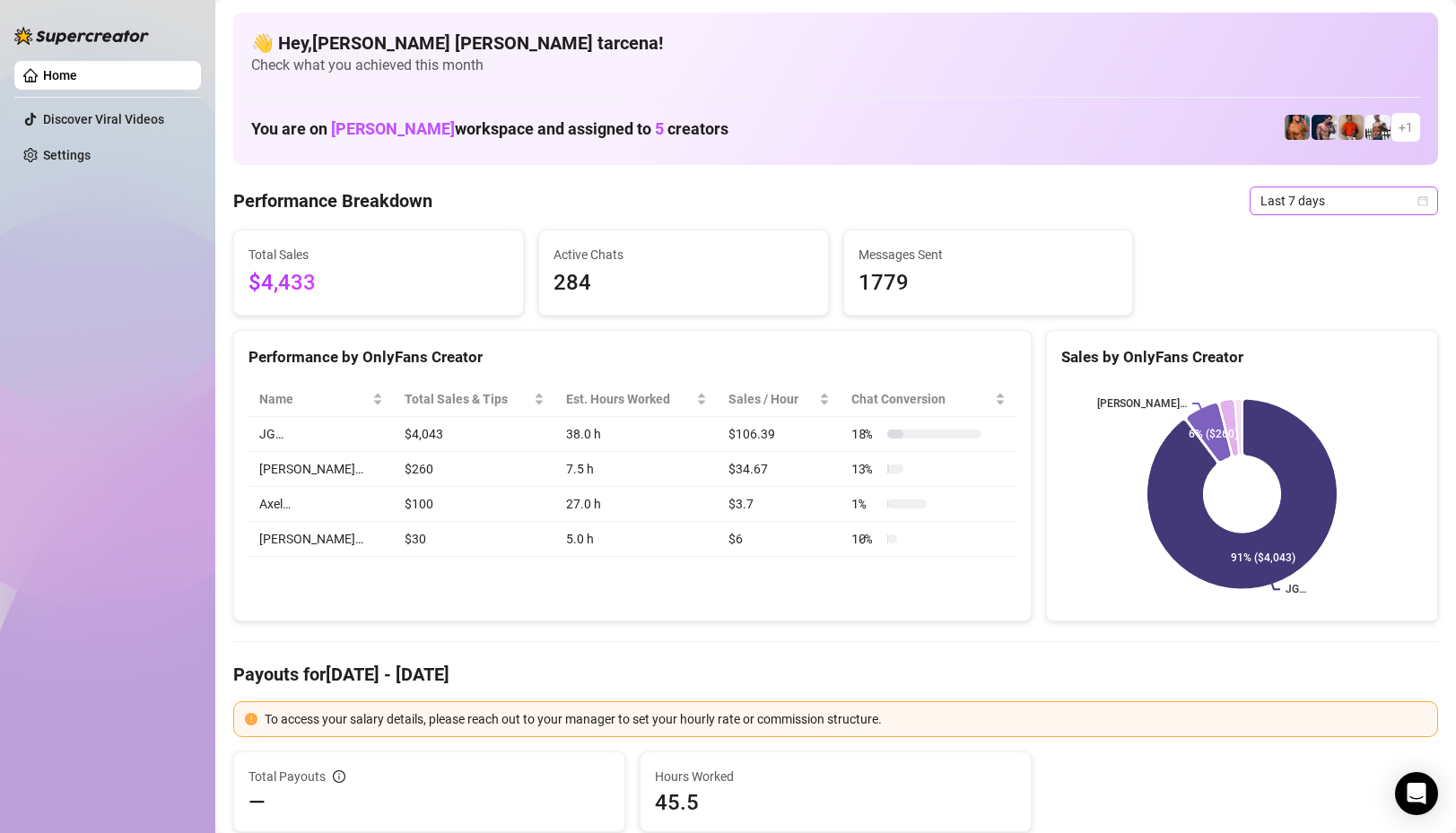
click at [1316, 188] on span "Last 7 days" at bounding box center [1342, 200] width 166 height 27
click at [1325, 347] on div "Custom date" at bounding box center [1343, 352] width 159 height 20
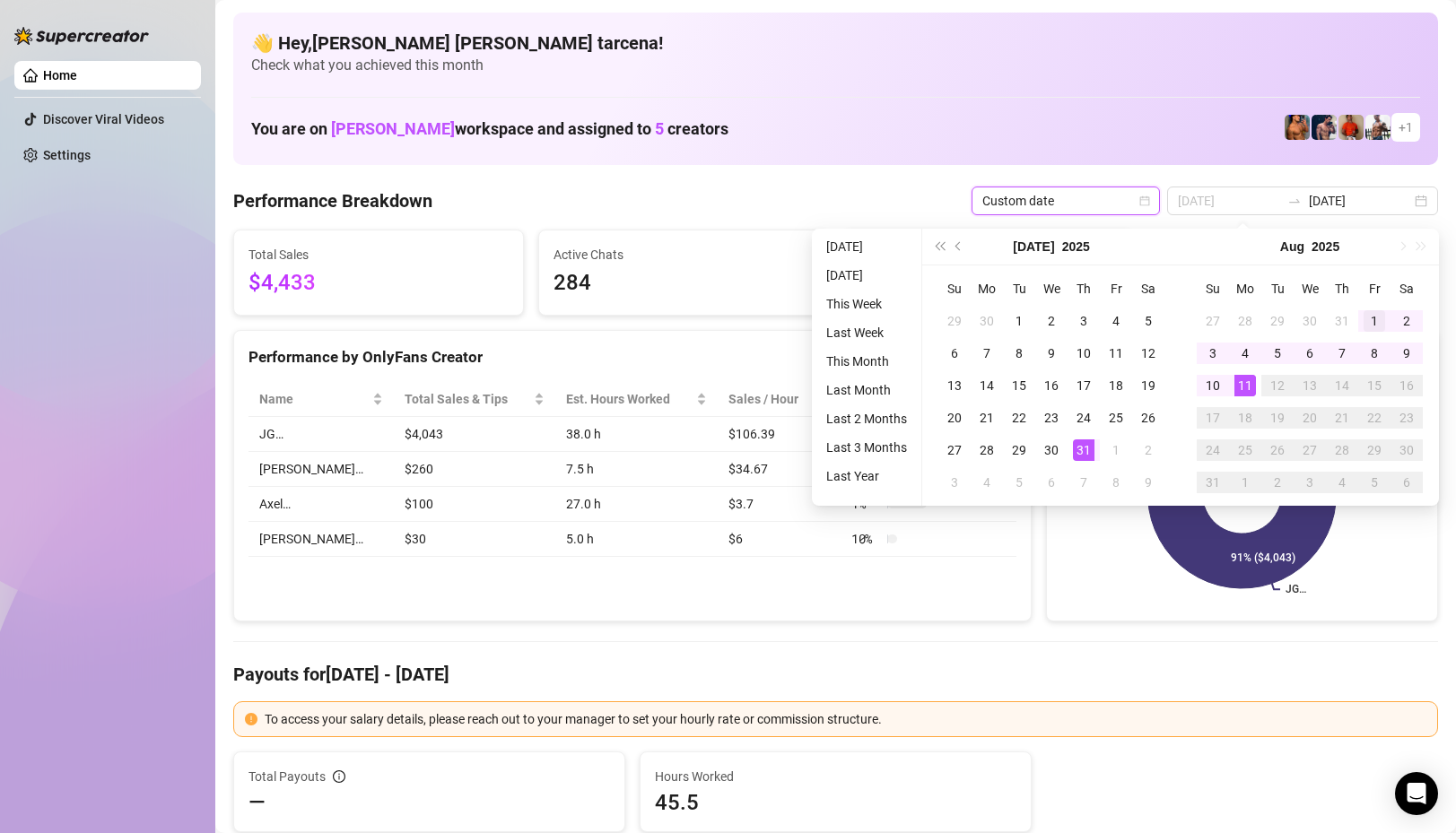
type input "2025-08-01"
click at [1374, 324] on div "1" at bounding box center [1374, 321] width 22 height 22
type input "[DATE]"
click at [1252, 378] on div "11" at bounding box center [1245, 386] width 22 height 22
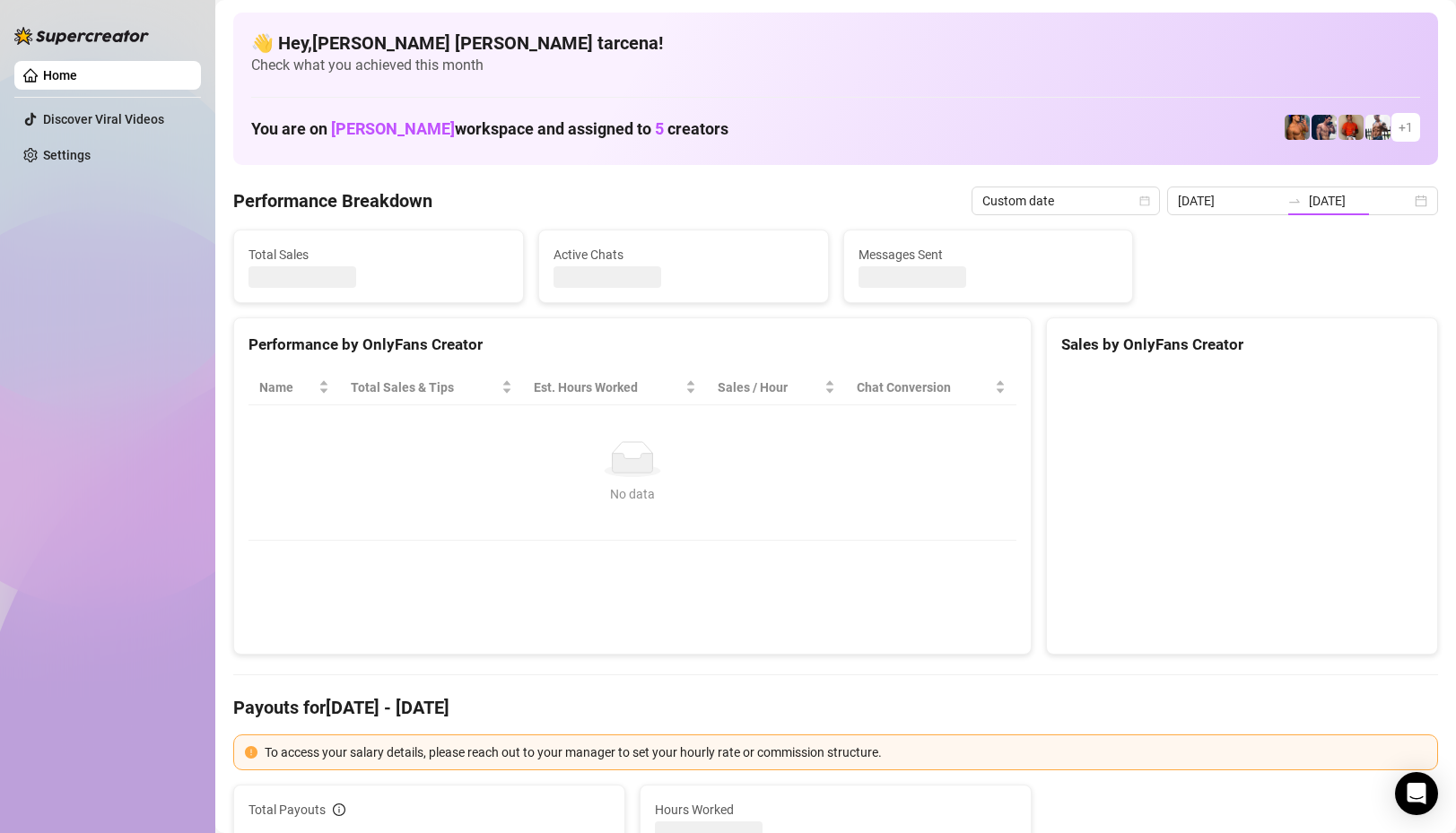
type input "2025-08-01"
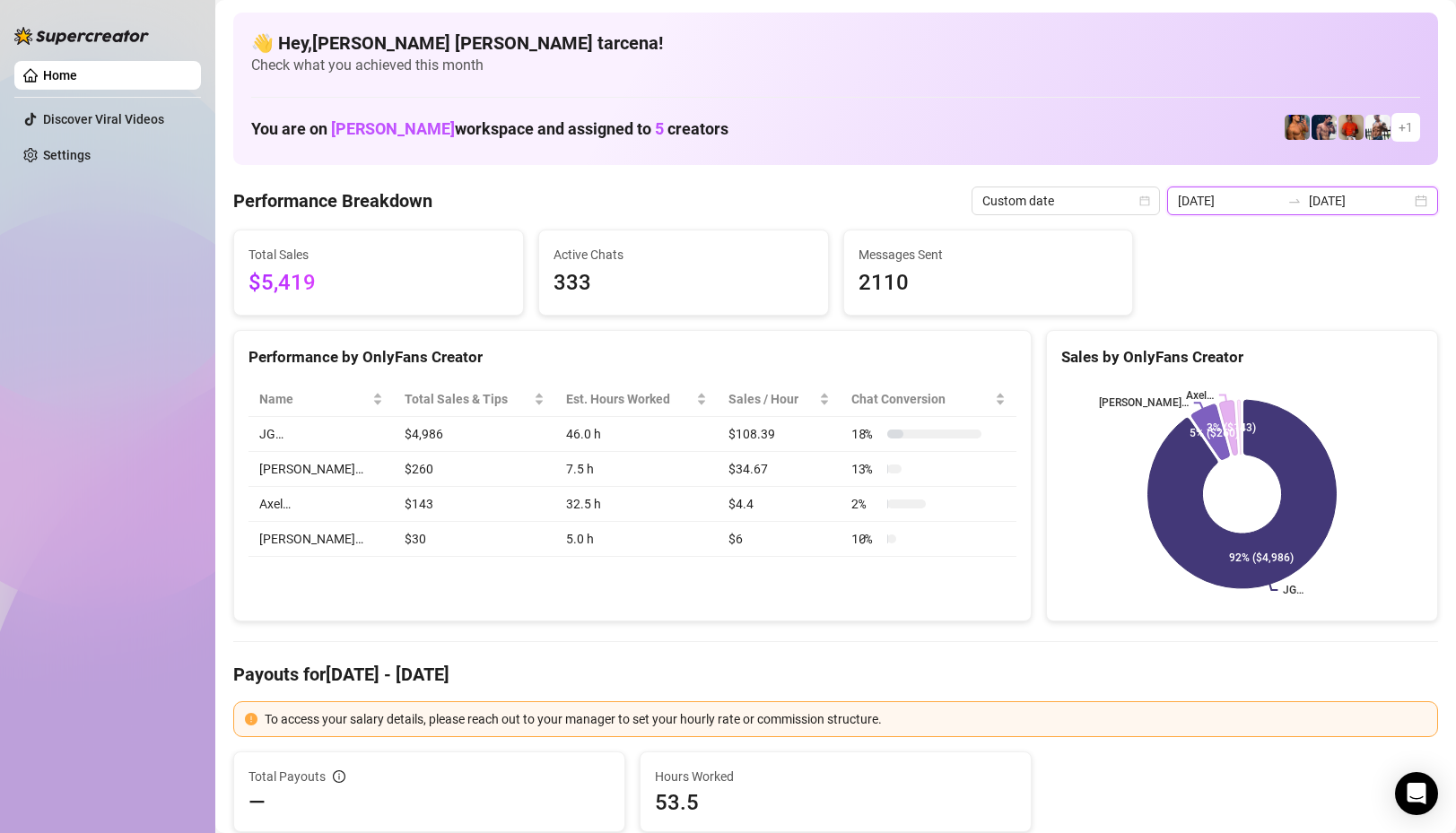
click at [1347, 206] on input "[DATE]" at bounding box center [1359, 201] width 103 height 20
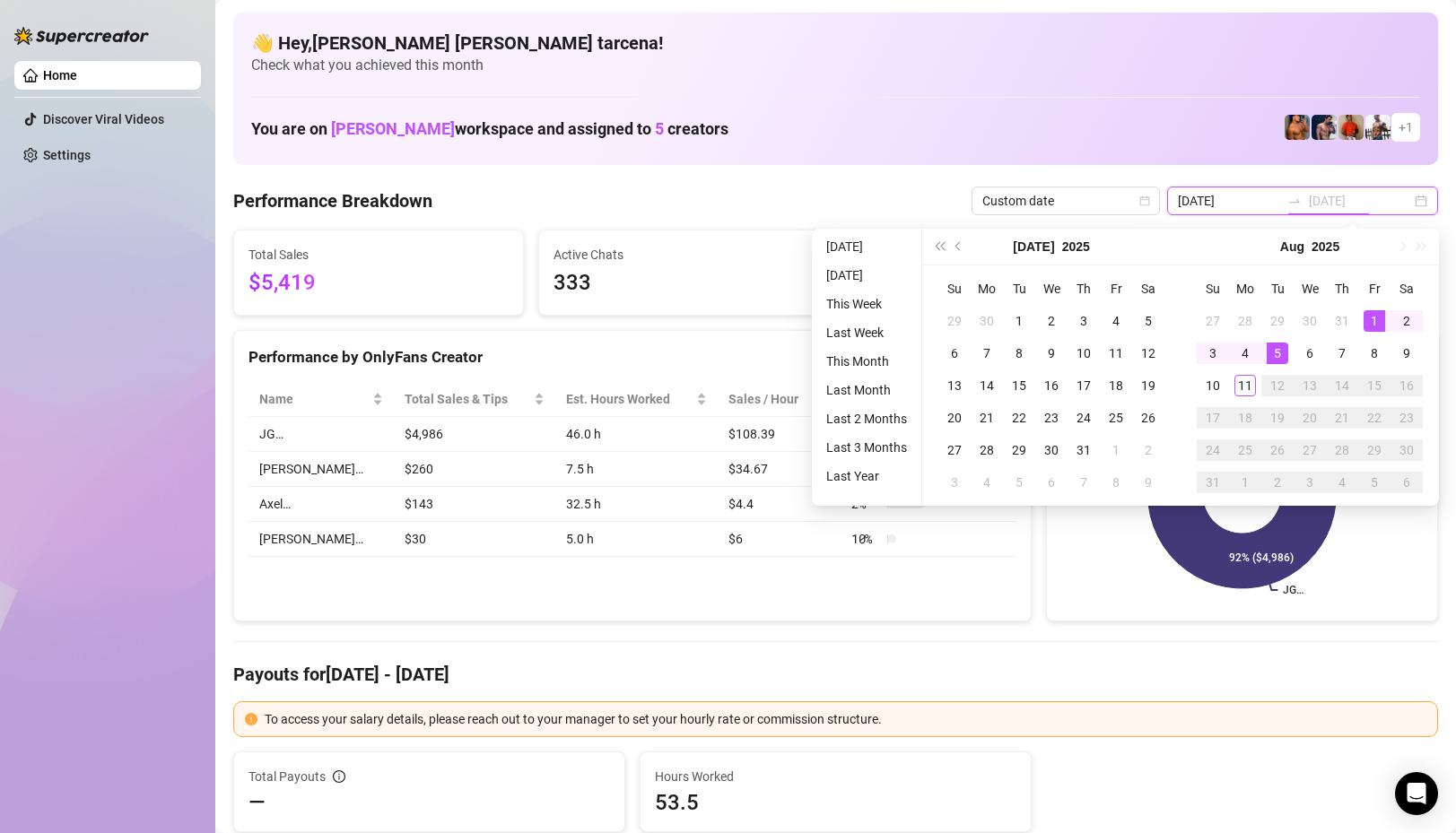
type input "[DATE]"
click at [1243, 378] on div "11" at bounding box center [1245, 386] width 22 height 22
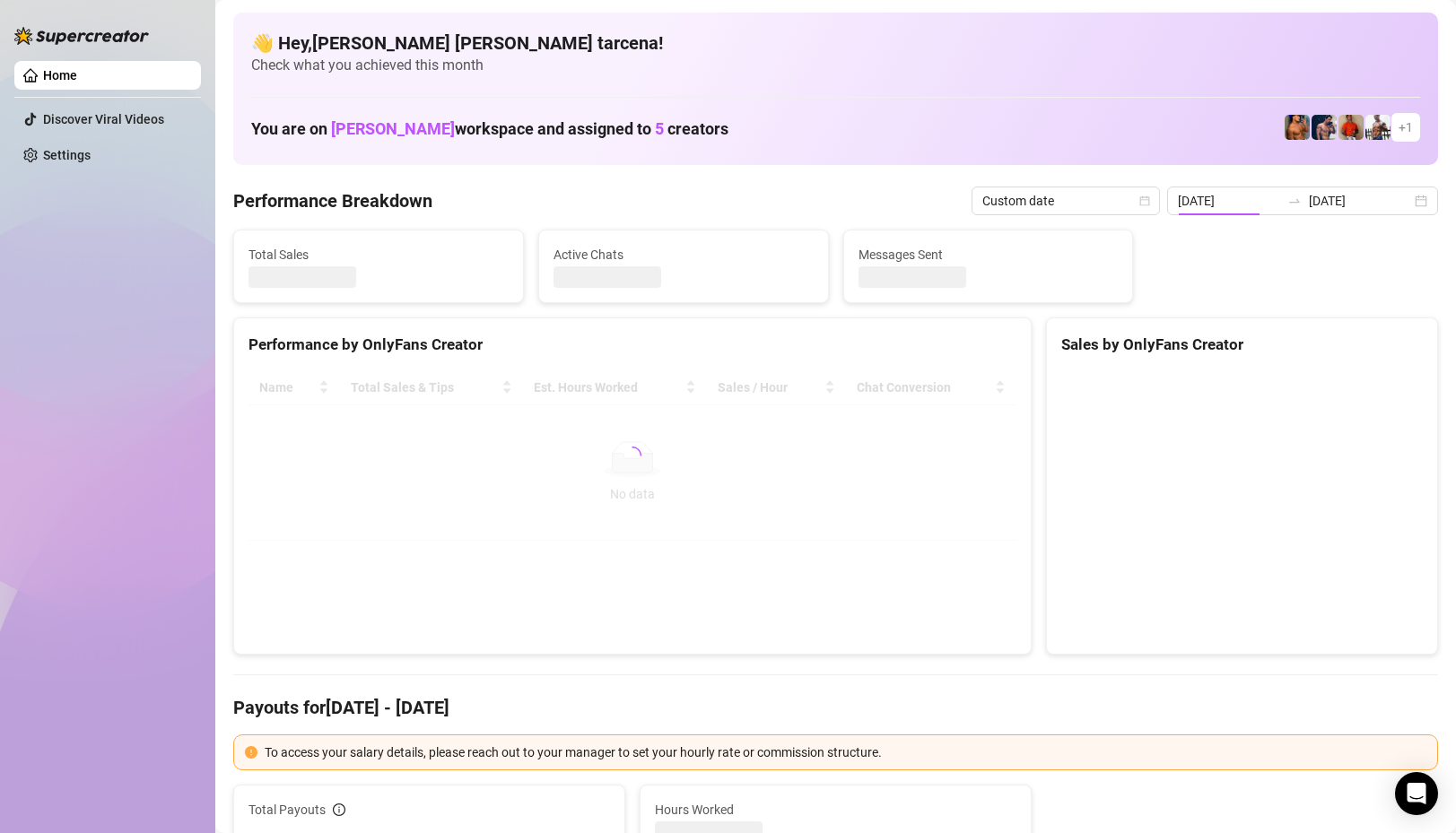
type input "[DATE]"
